Goal: Entertainment & Leisure: Consume media (video, audio)

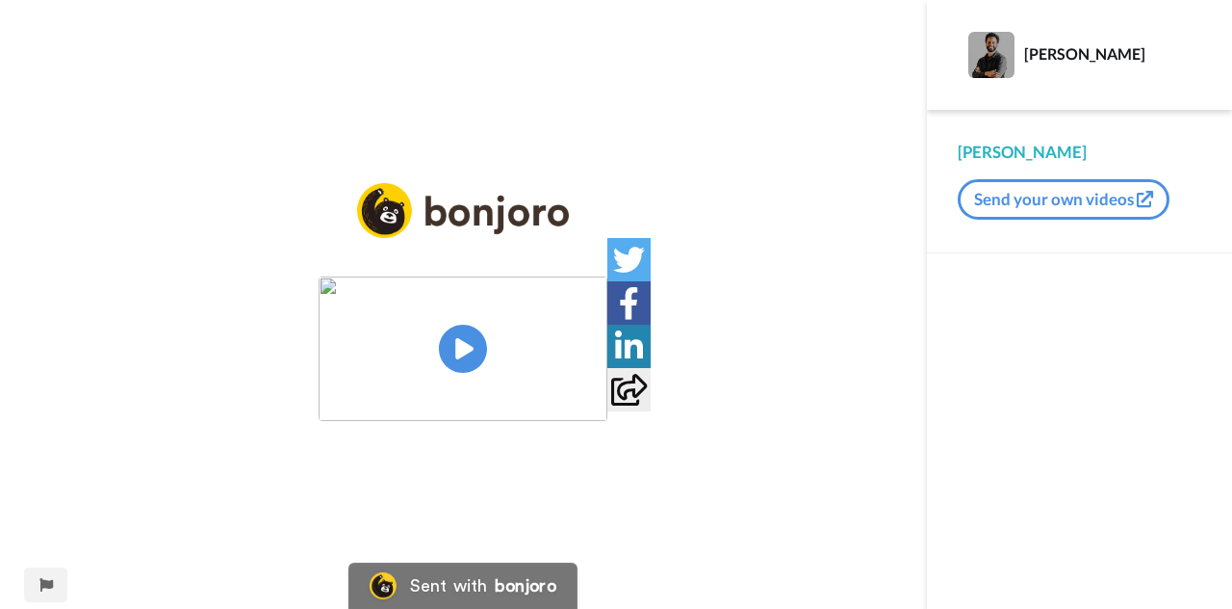
click at [445, 339] on img at bounding box center [463, 348] width 289 height 144
click at [591, 394] on img at bounding box center [581, 384] width 20 height 20
click at [462, 328] on icon at bounding box center [463, 349] width 51 height 51
click at [591, 394] on img at bounding box center [581, 384] width 20 height 20
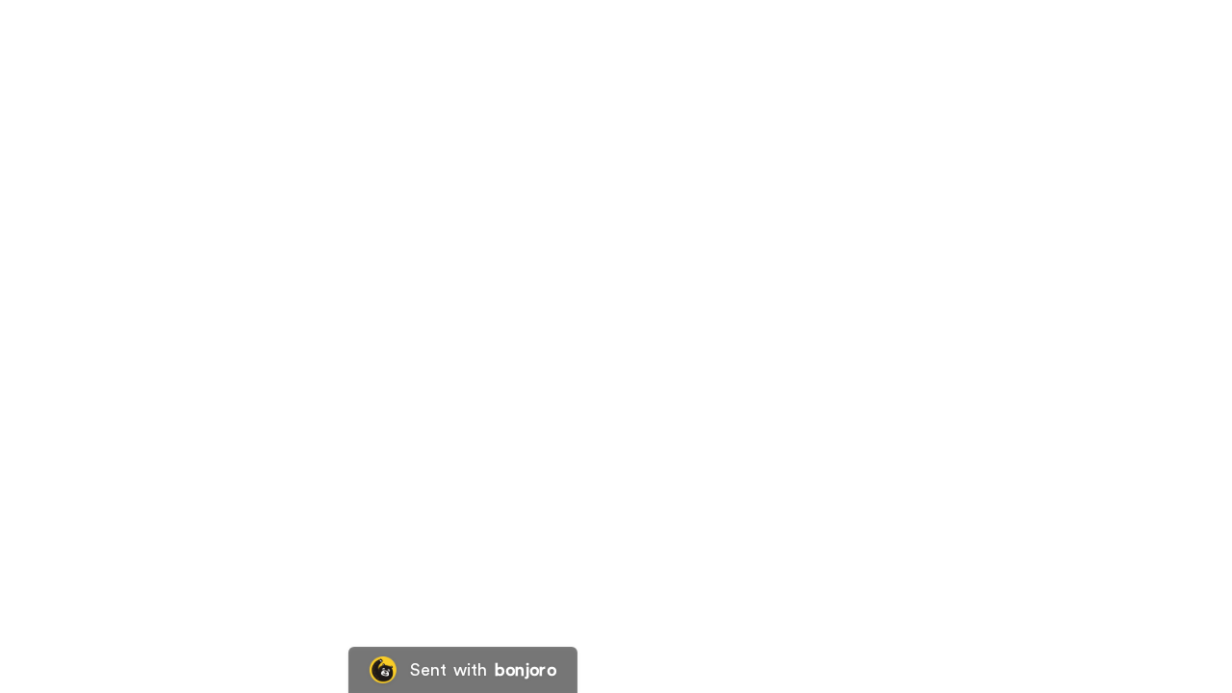
click at [399, 559] on video at bounding box center [616, 346] width 1232 height 693
click at [397, 561] on video at bounding box center [616, 346] width 1232 height 693
click at [195, 603] on video at bounding box center [616, 346] width 1232 height 693
click at [307, 503] on video at bounding box center [616, 346] width 1232 height 693
click at [298, 462] on video at bounding box center [616, 346] width 1232 height 693
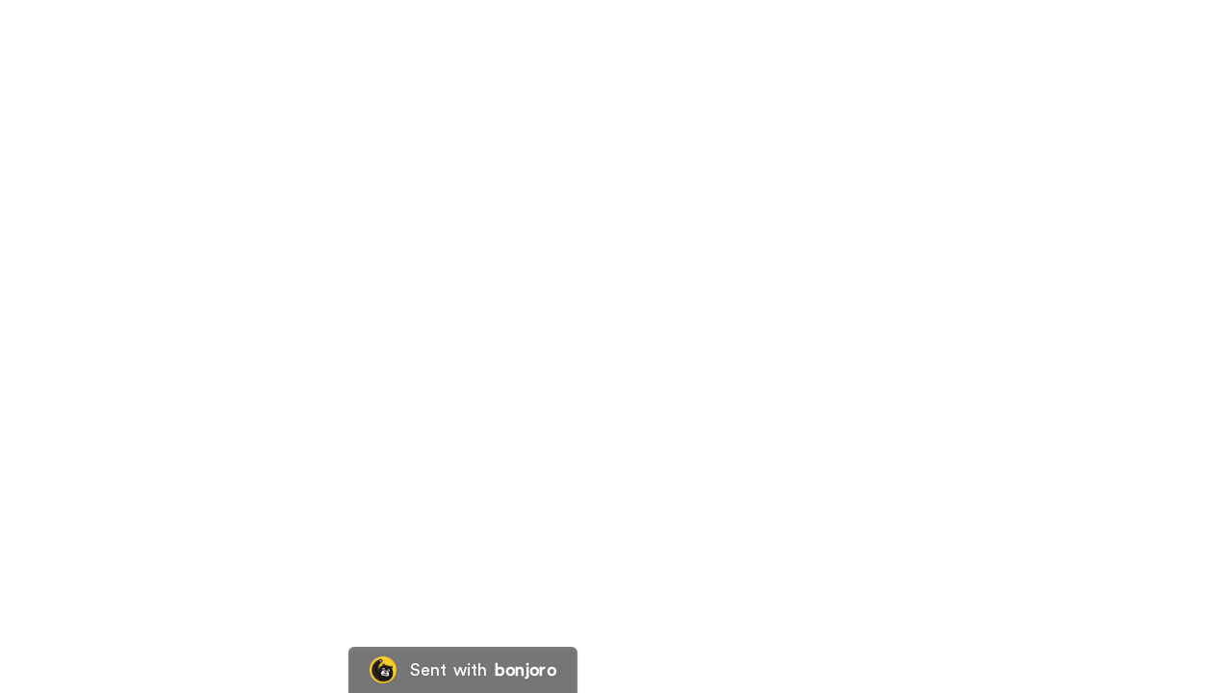
click at [298, 462] on video at bounding box center [616, 346] width 1232 height 693
click at [840, 341] on video at bounding box center [616, 346] width 1232 height 693
drag, startPoint x: 764, startPoint y: 374, endPoint x: 768, endPoint y: 360, distance: 14.3
click at [768, 360] on video at bounding box center [616, 346] width 1232 height 693
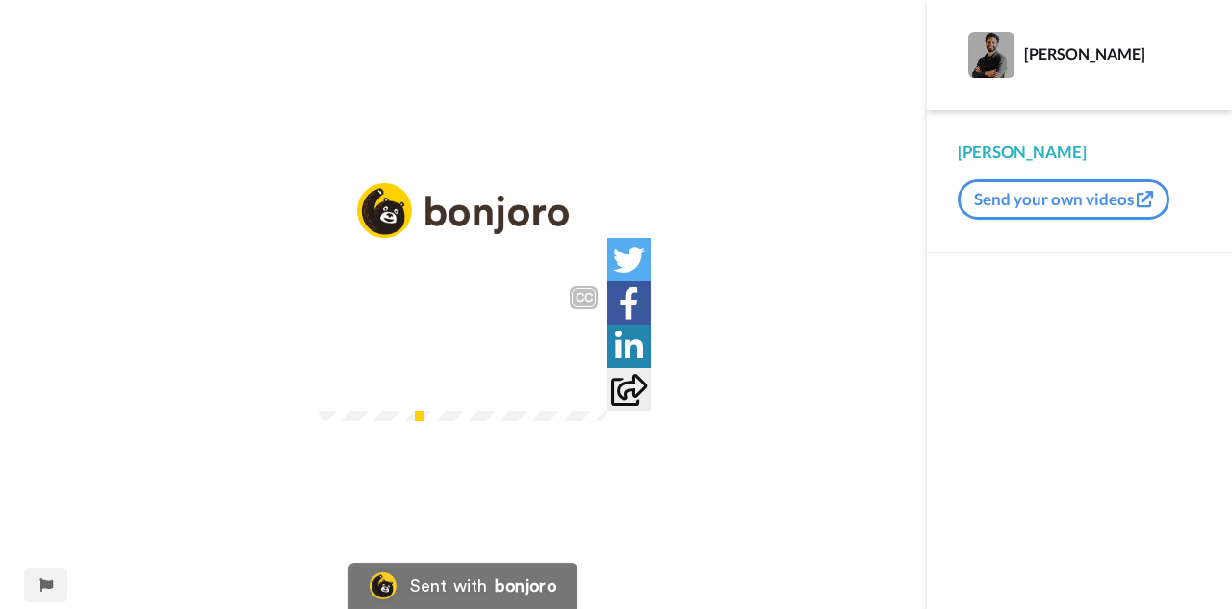
click at [439, 344] on icon at bounding box center [463, 349] width 51 height 51
